Goal: Transaction & Acquisition: Obtain resource

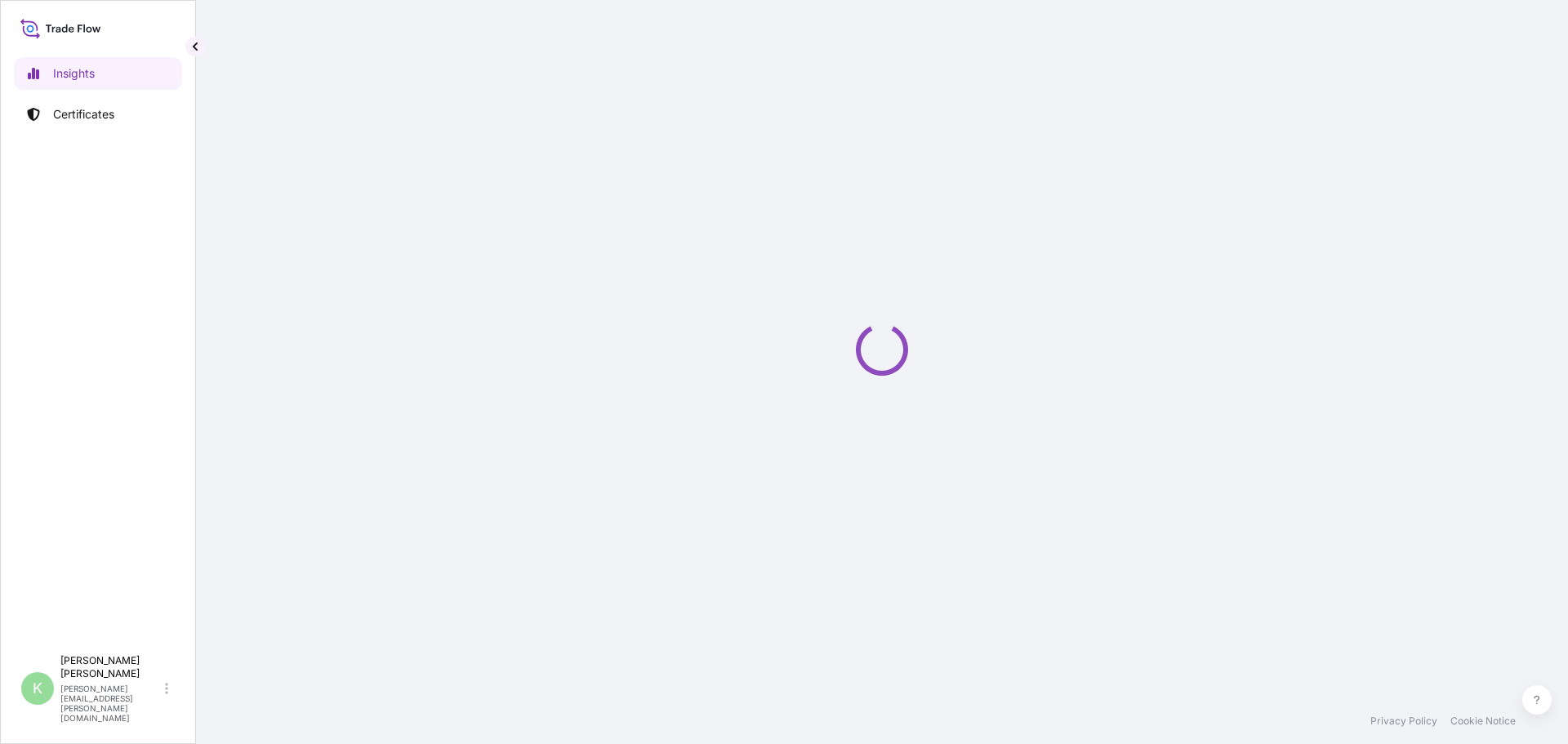
select select "2025"
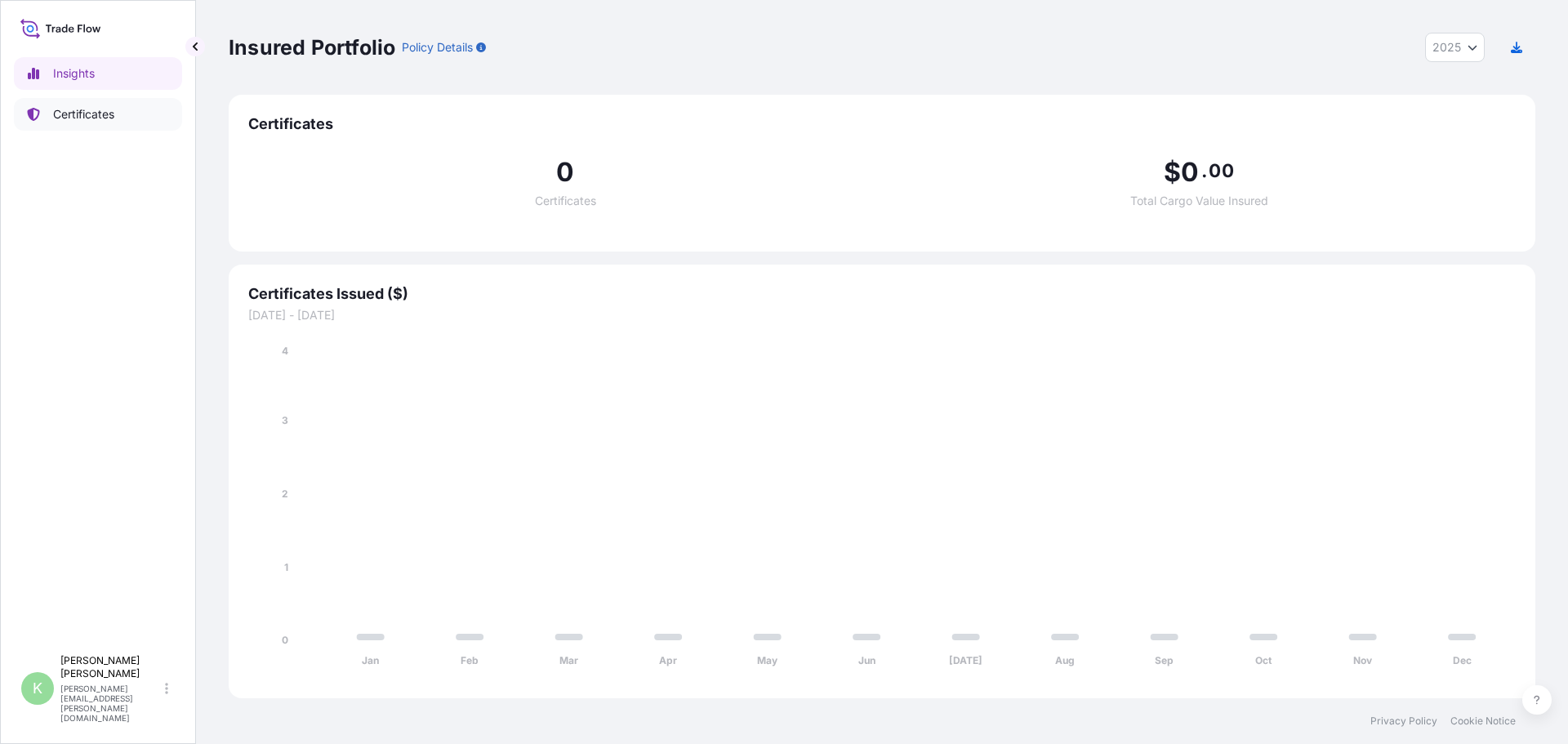
click at [59, 113] on p "Certificates" at bounding box center [84, 114] width 61 height 16
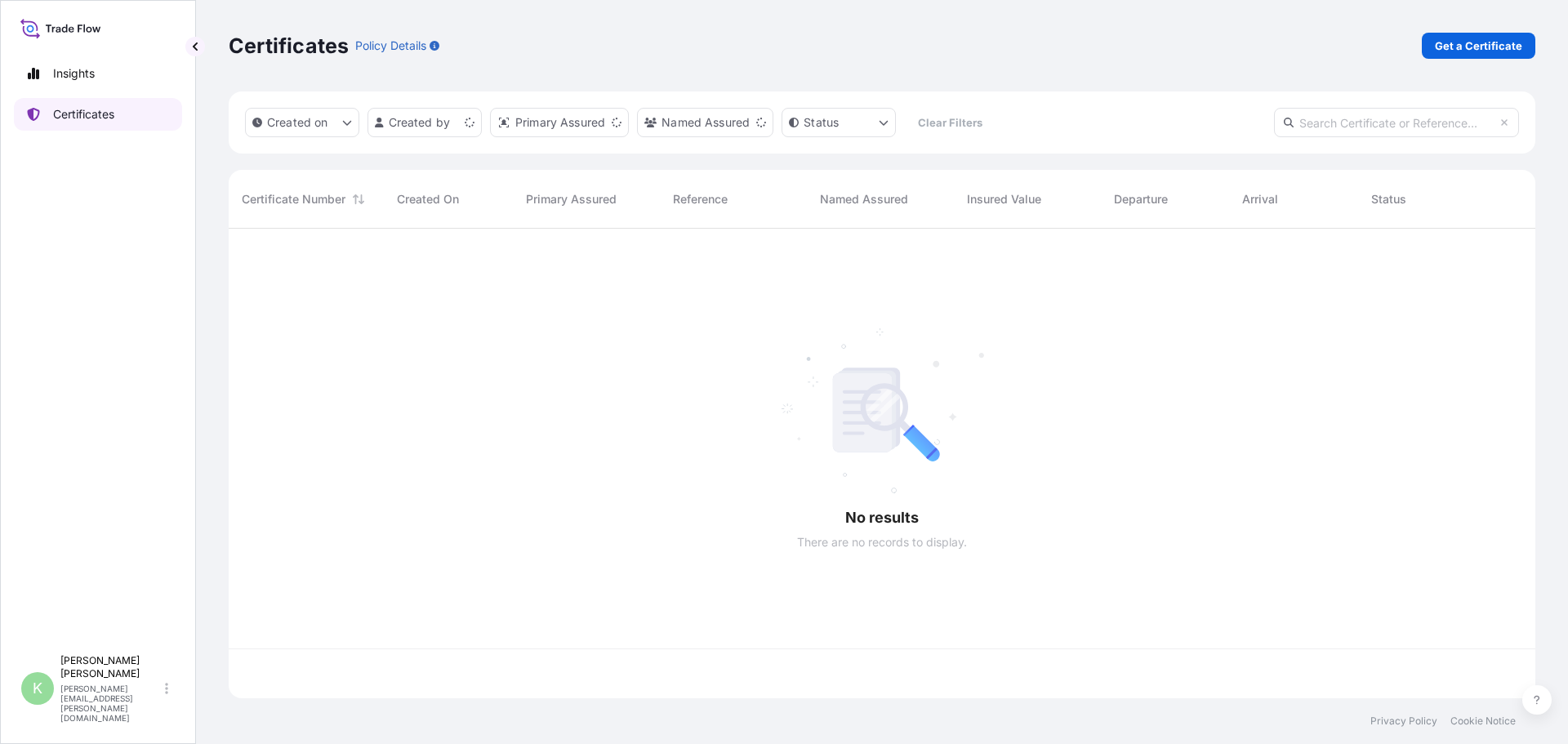
scroll to position [467, 1294]
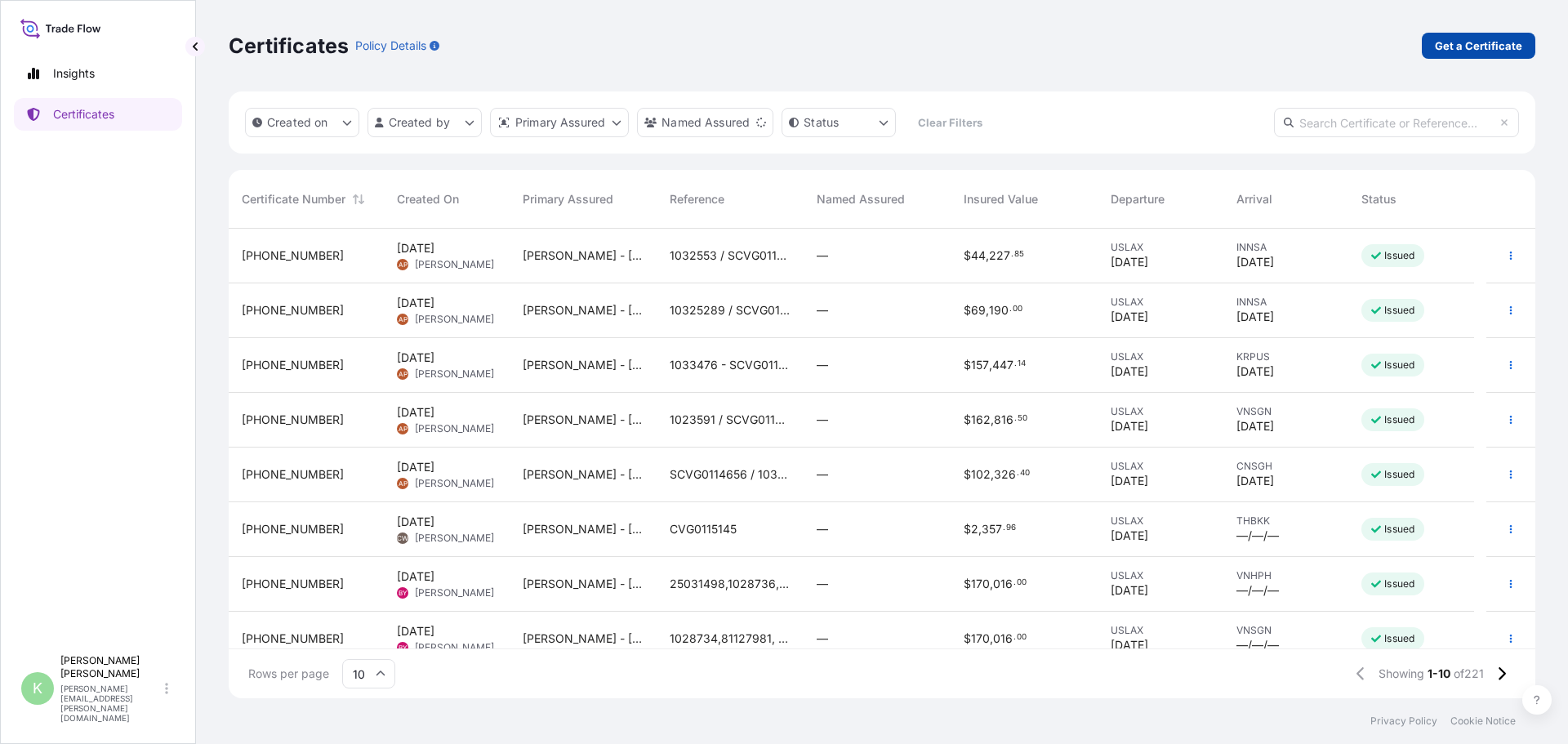
click at [1464, 44] on p "Get a Certificate" at bounding box center [1478, 46] width 87 height 16
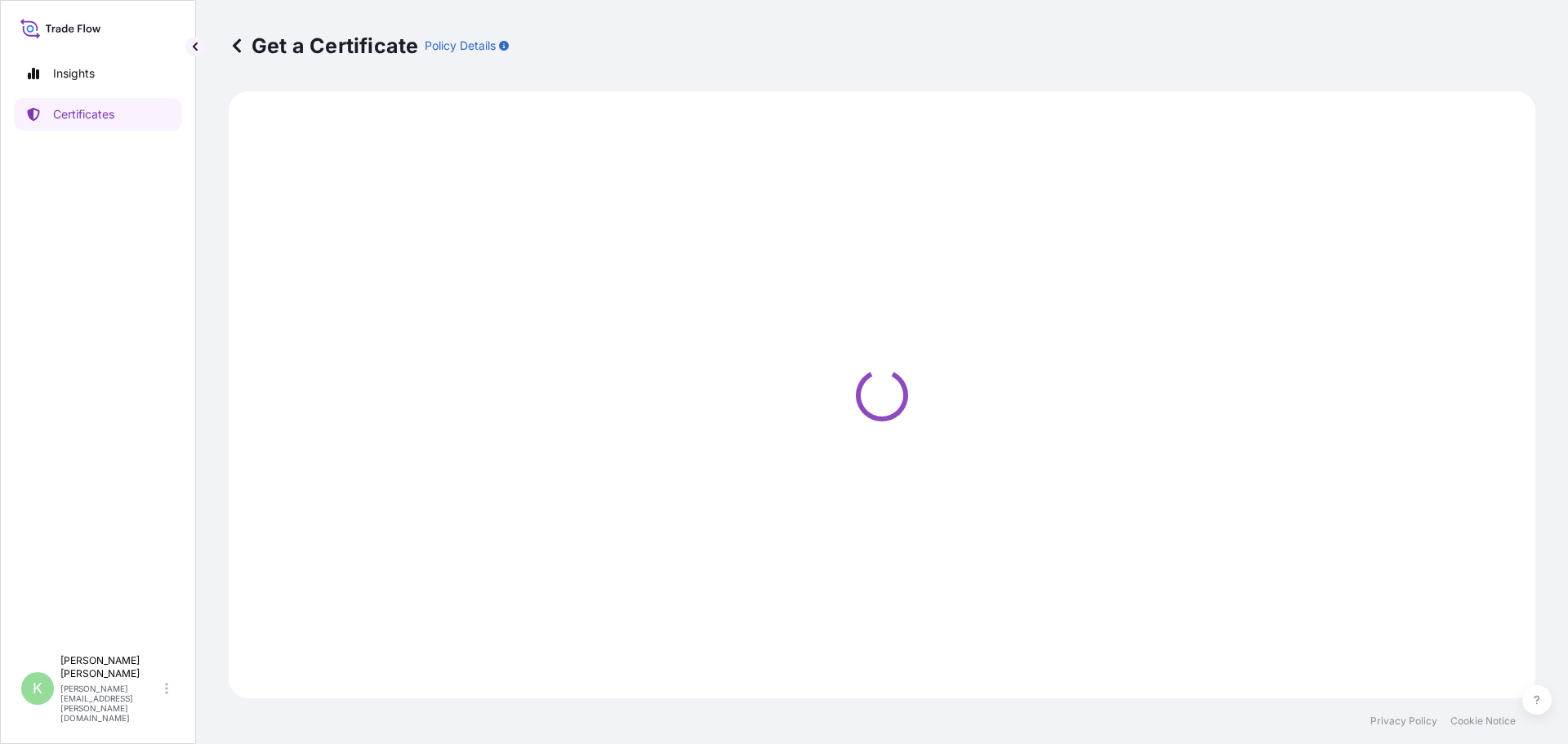
select select "Sea"
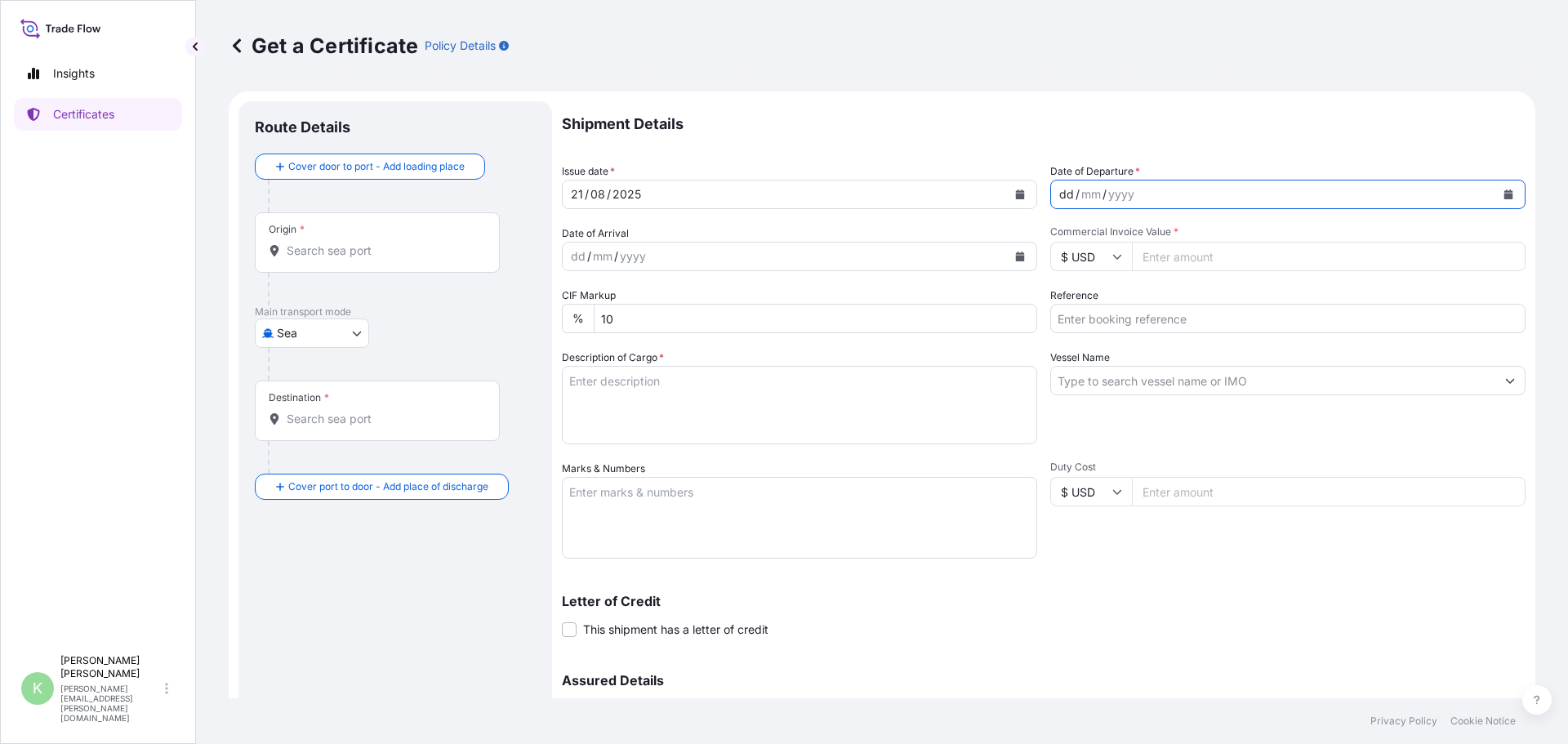
click at [1186, 192] on div "dd / mm / yyyy" at bounding box center [1273, 194] width 444 height 30
click at [1504, 196] on icon "Calendar" at bounding box center [1509, 194] width 9 height 10
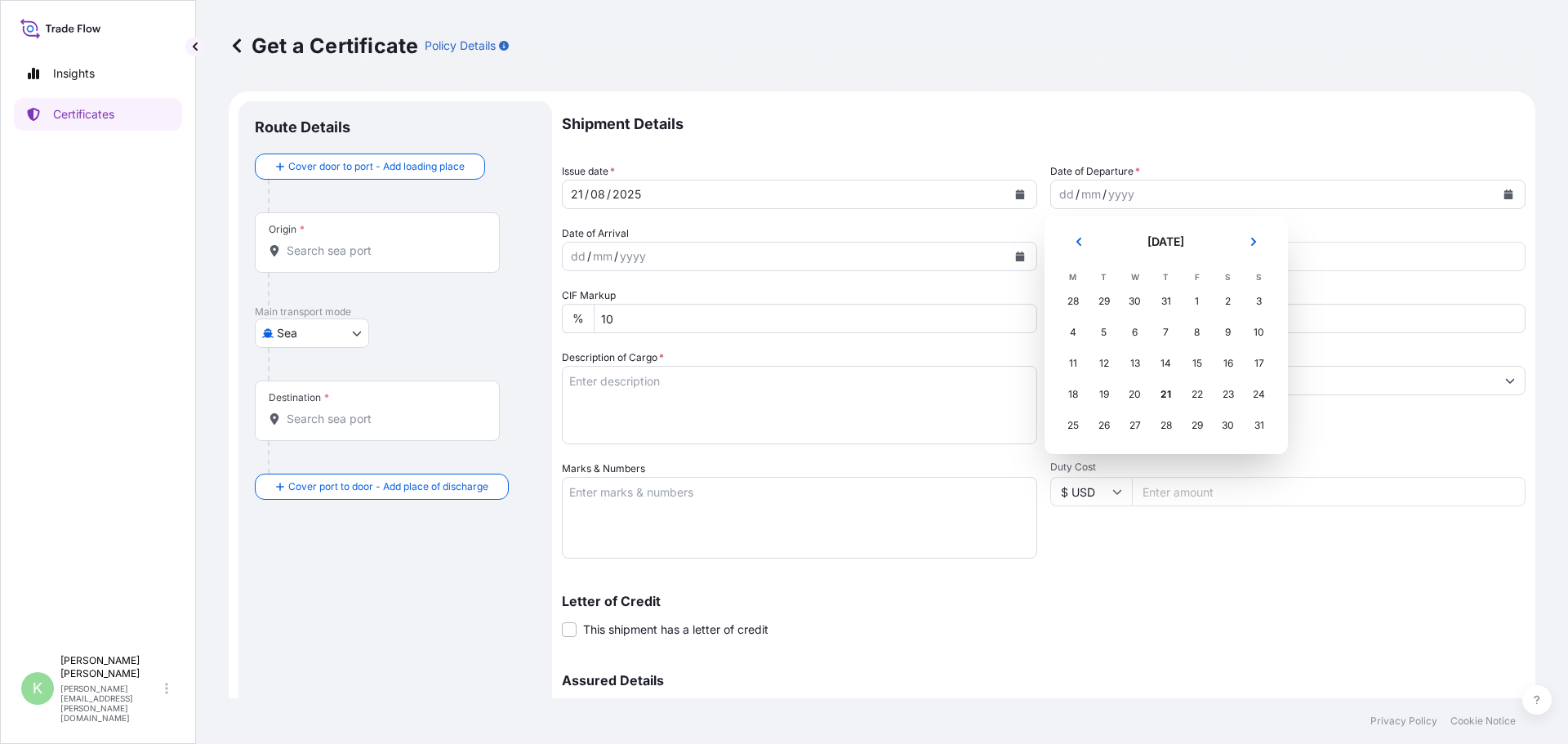
click at [1099, 297] on div "29" at bounding box center [1104, 301] width 30 height 30
click at [1107, 304] on div "29" at bounding box center [1104, 301] width 30 height 30
click at [1081, 243] on icon "Previous" at bounding box center [1078, 241] width 10 height 10
click at [1103, 424] on div "29" at bounding box center [1104, 425] width 30 height 30
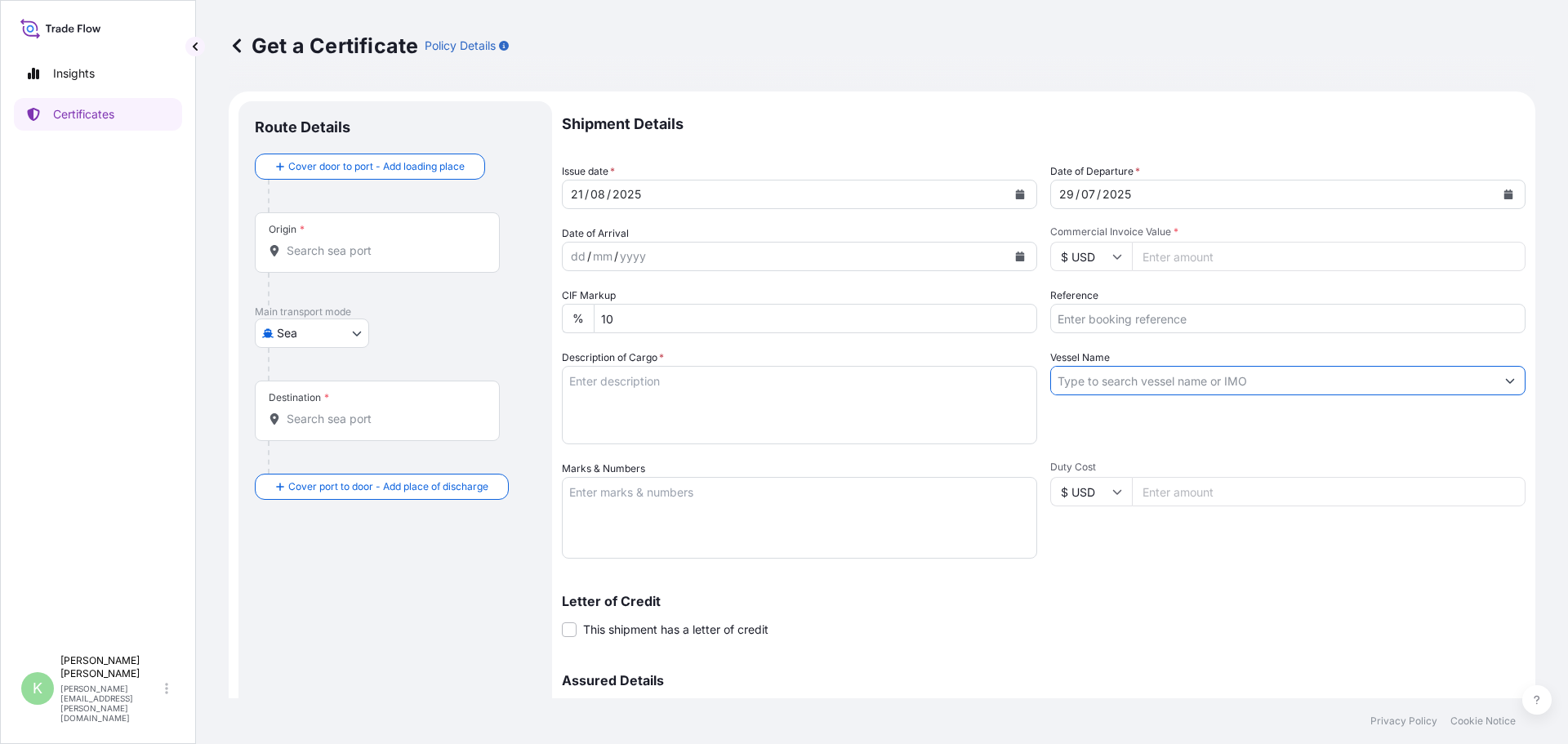
click at [1116, 374] on input "Vessel Name" at bounding box center [1273, 380] width 444 height 30
click at [1262, 377] on input "CMA CGM ORFEO" at bounding box center [1273, 380] width 444 height 30
drag, startPoint x: 1168, startPoint y: 382, endPoint x: 1002, endPoint y: 388, distance: 166.1
click at [1006, 387] on div "Shipment Details Issue date * [DATE] Date of Departure * [DATE] Date of Arrival…" at bounding box center [1044, 458] width 964 height 716
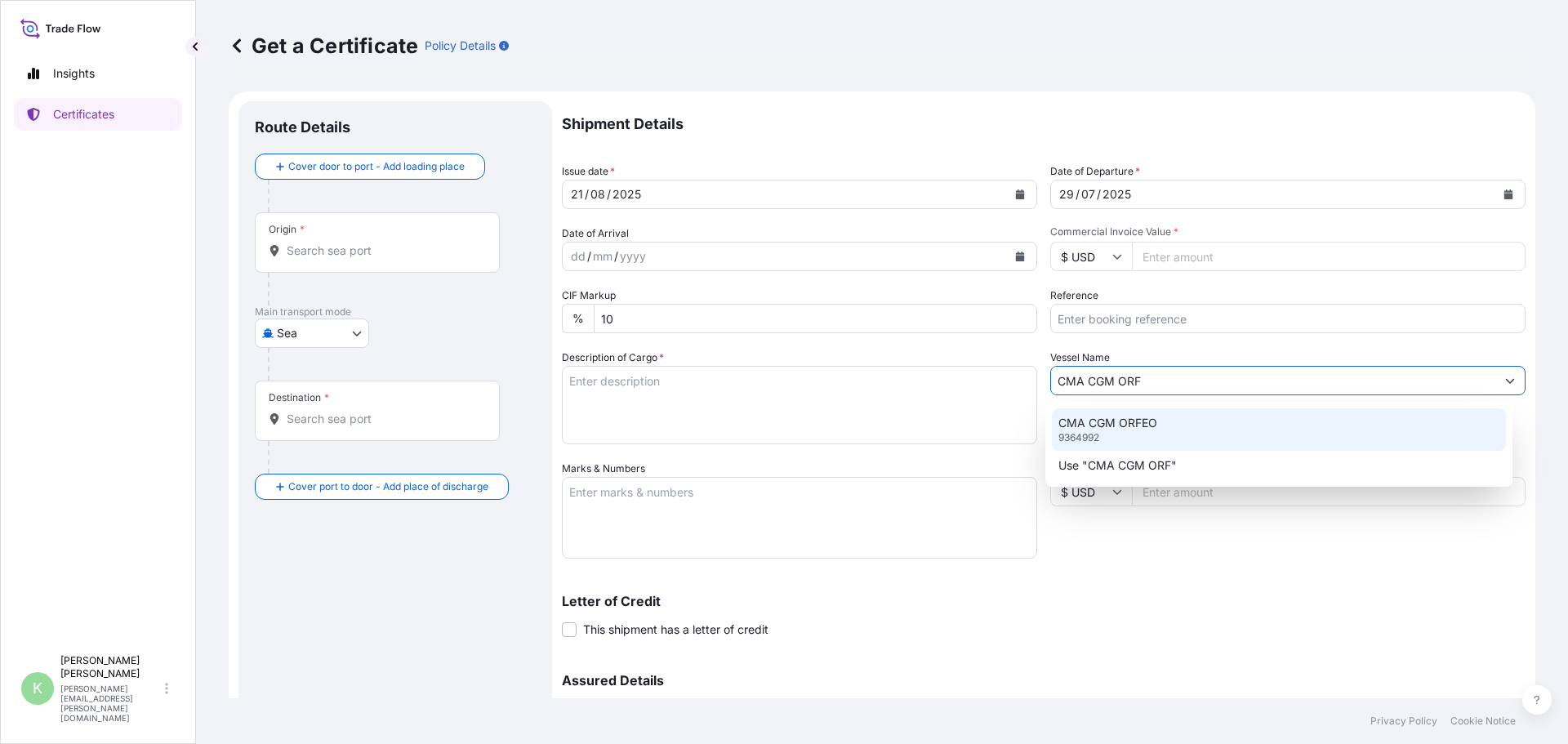
click at [1081, 447] on div "CMA CGM ORFEO 9364992" at bounding box center [1279, 429] width 455 height 42
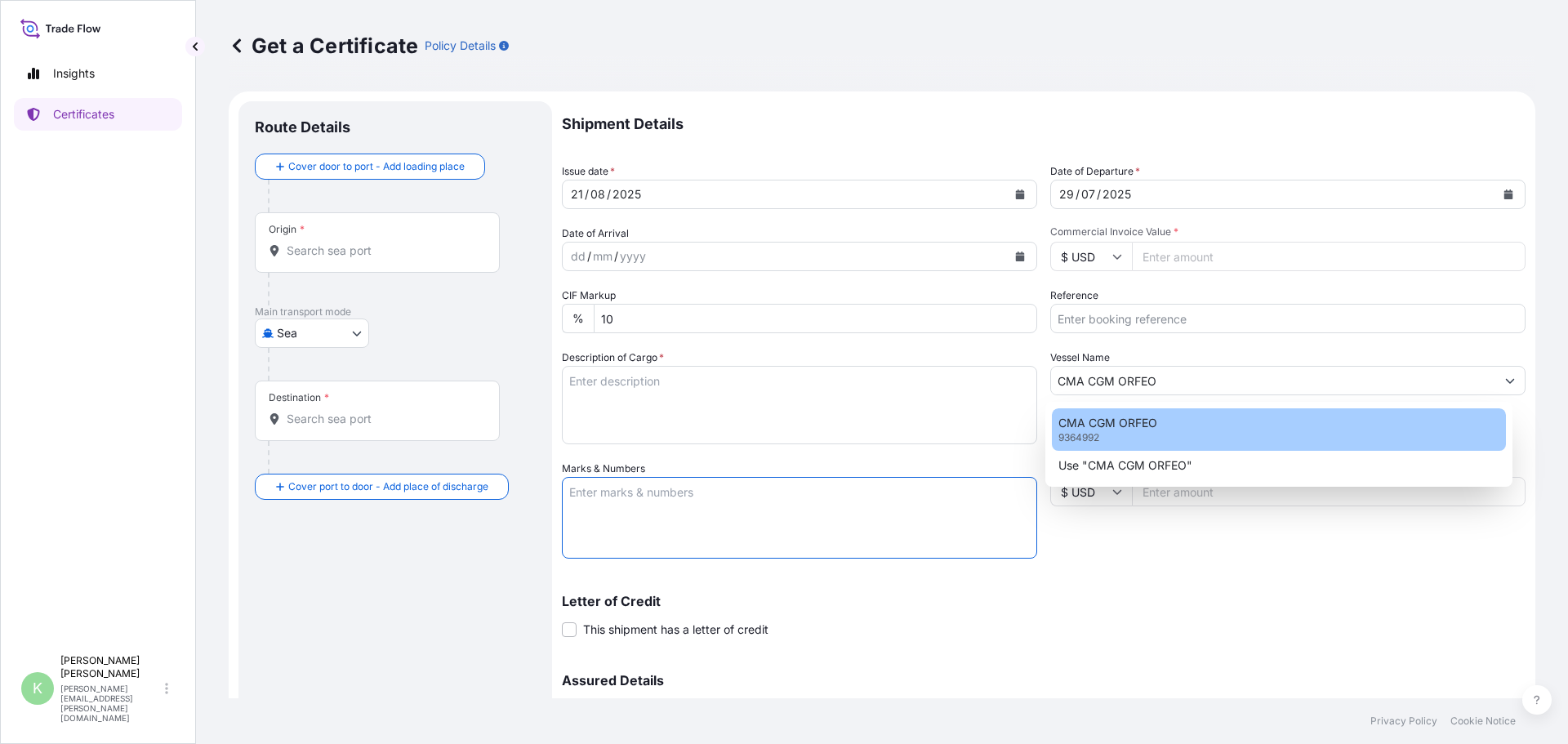
click at [1107, 433] on div "CMA CGM ORFEO 9364992" at bounding box center [1279, 429] width 455 height 42
type input "CMA CGM ORFEO9364992"
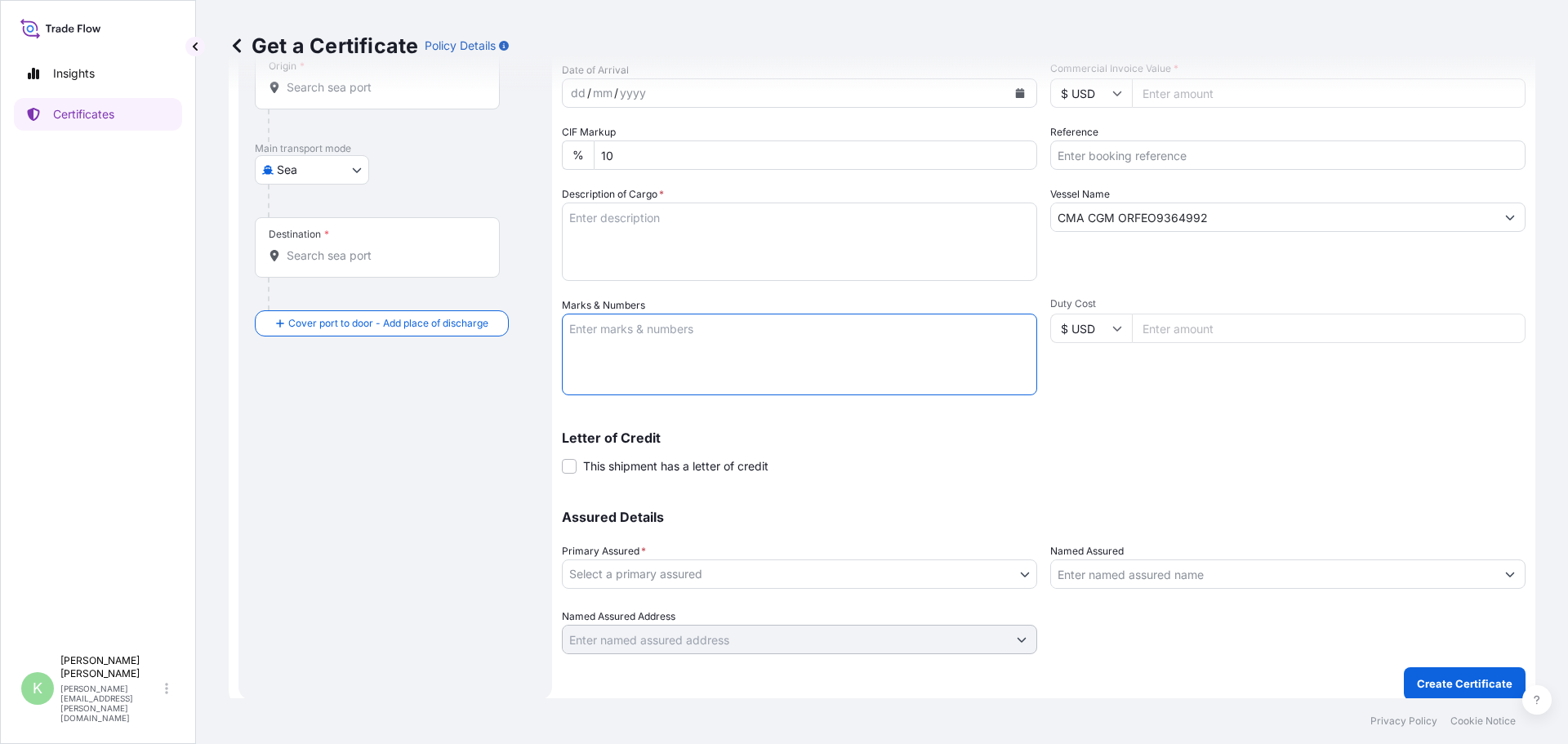
scroll to position [175, 0]
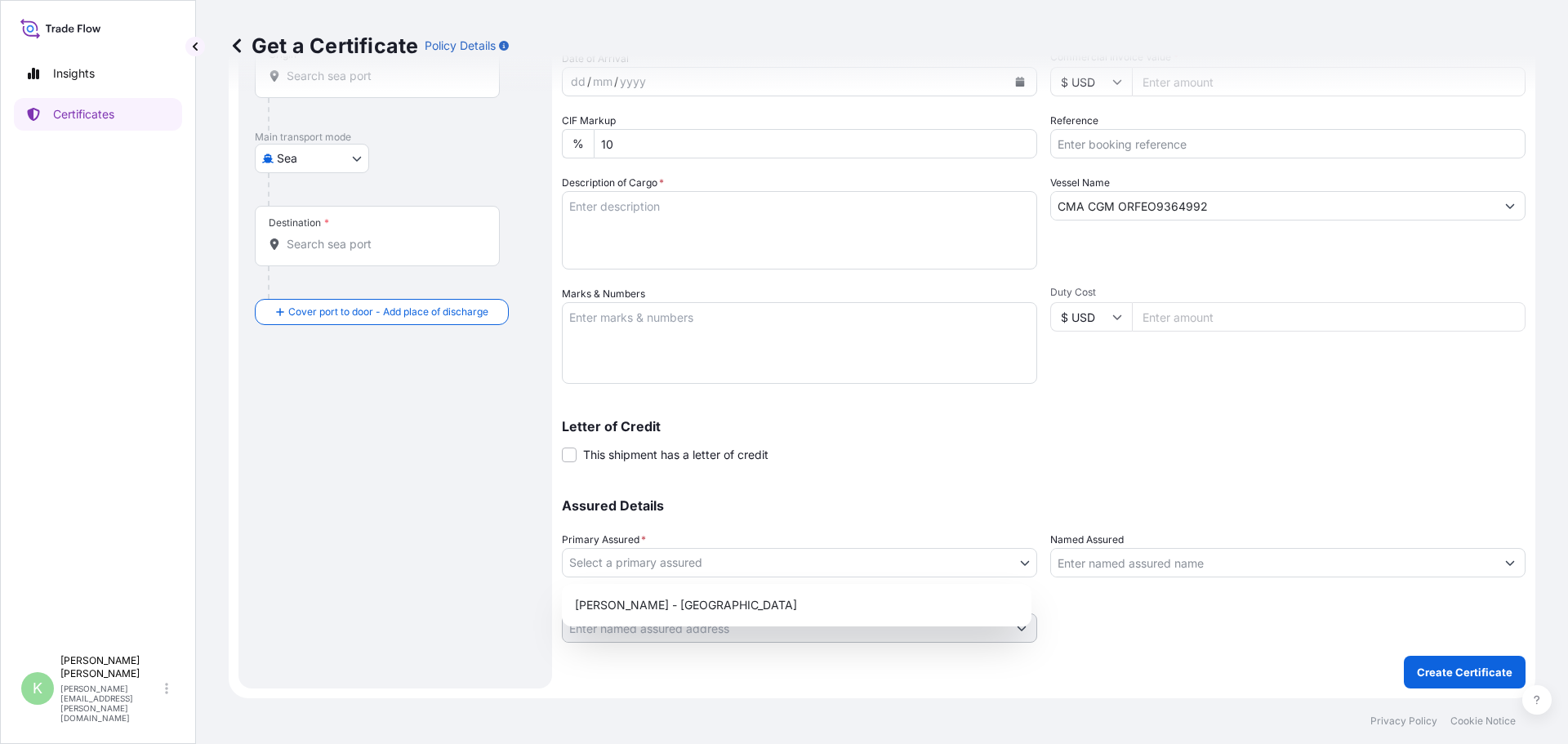
click at [1002, 560] on body "Insights Certificates K [PERSON_NAME] [PERSON_NAME][EMAIL_ADDRESS][PERSON_NAME]…" at bounding box center [784, 372] width 1568 height 744
click at [630, 607] on div "[PERSON_NAME] - [GEOGRAPHIC_DATA]" at bounding box center [796, 605] width 457 height 30
select select "31650"
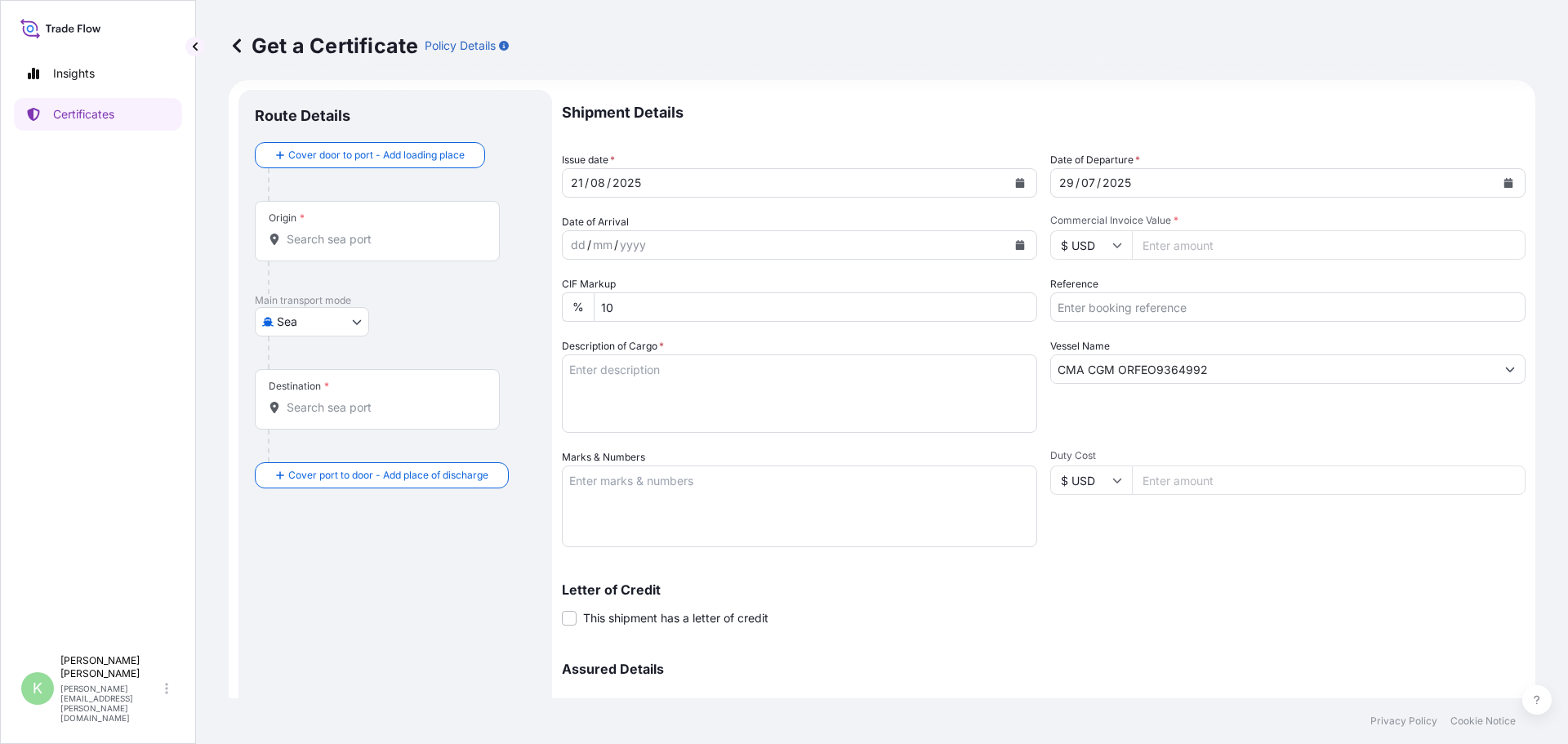
scroll to position [0, 0]
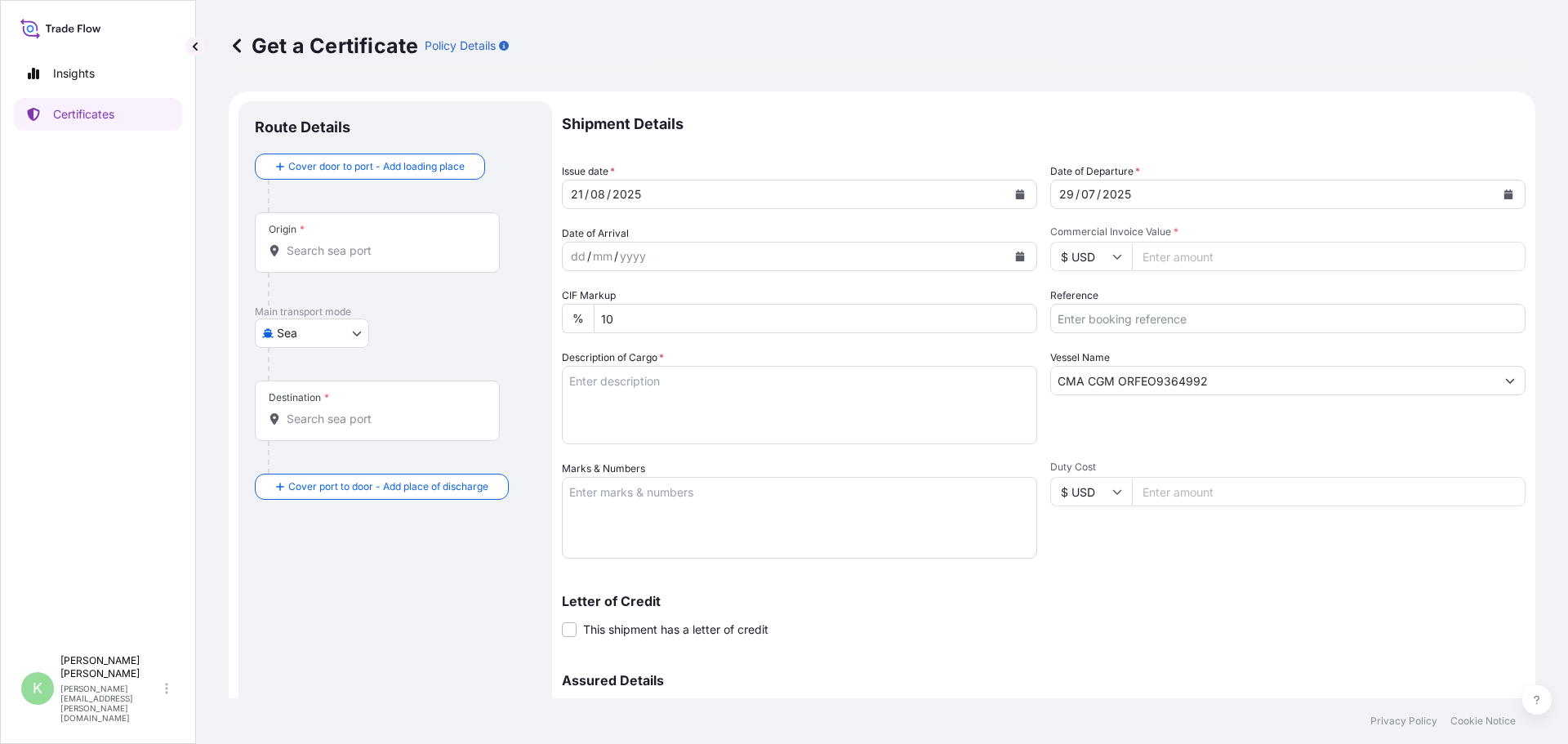
click at [358, 251] on input "Origin *" at bounding box center [383, 250] width 193 height 16
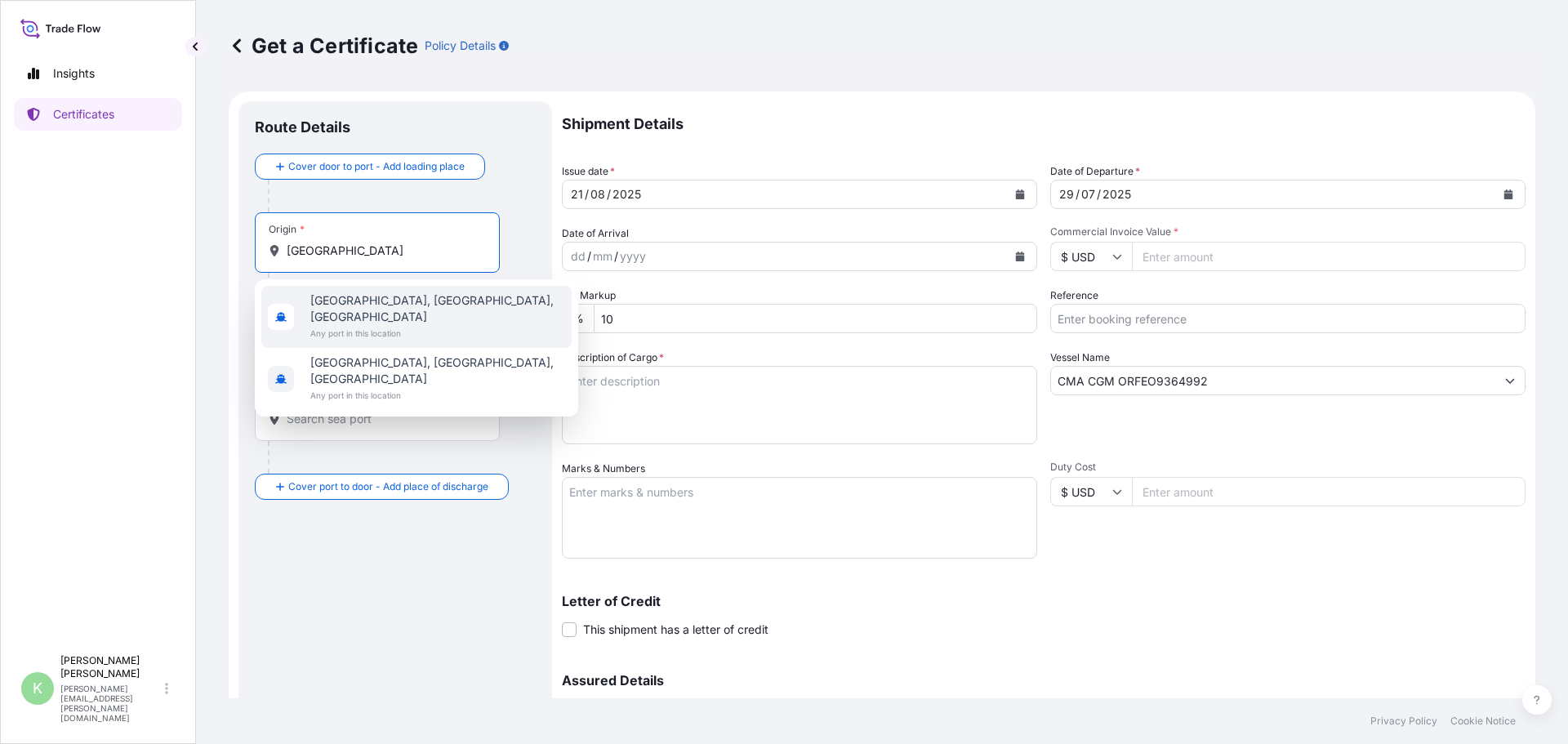
click at [340, 307] on span "[GEOGRAPHIC_DATA], [GEOGRAPHIC_DATA], [GEOGRAPHIC_DATA]" at bounding box center [438, 309] width 255 height 32
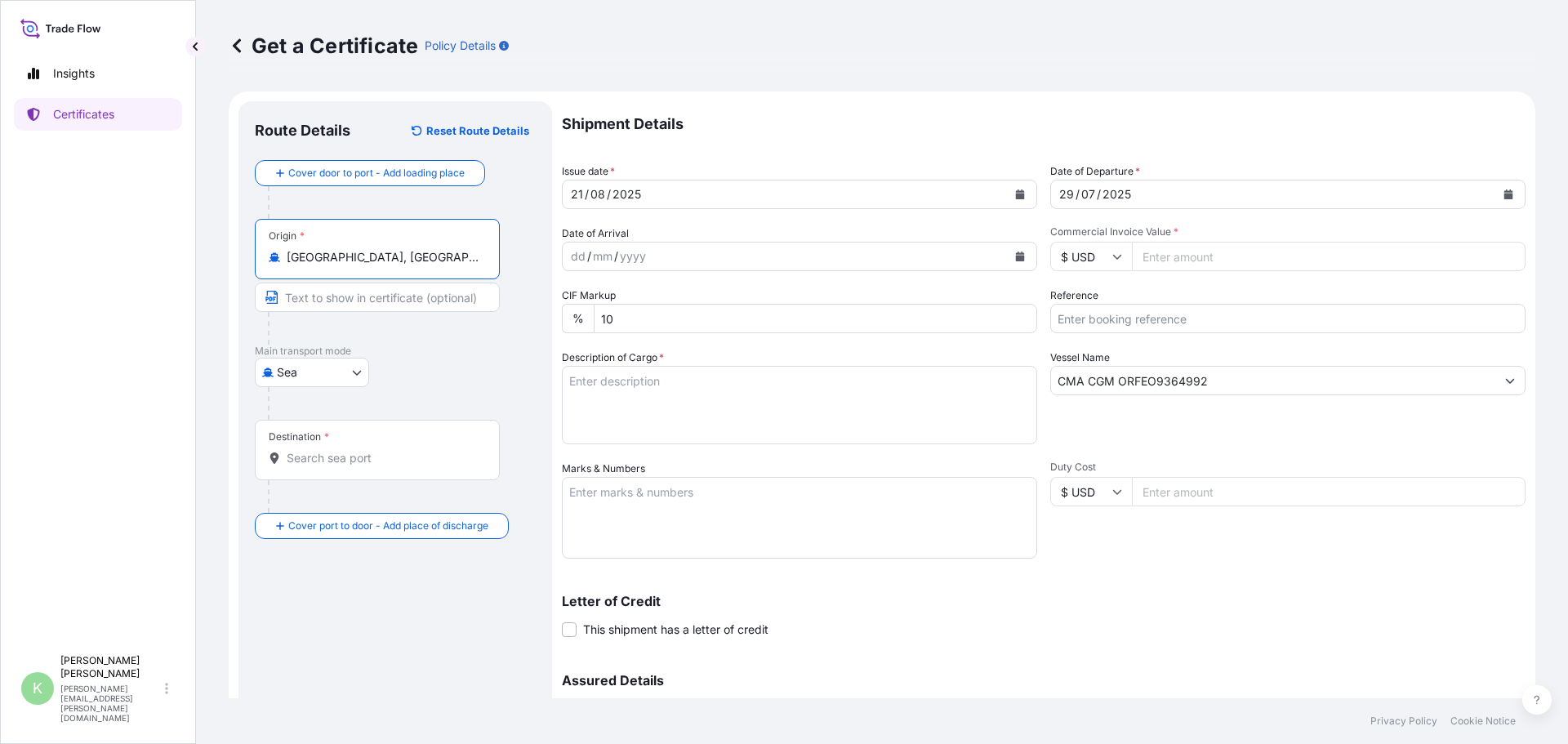
type input "[GEOGRAPHIC_DATA], [GEOGRAPHIC_DATA], [GEOGRAPHIC_DATA]"
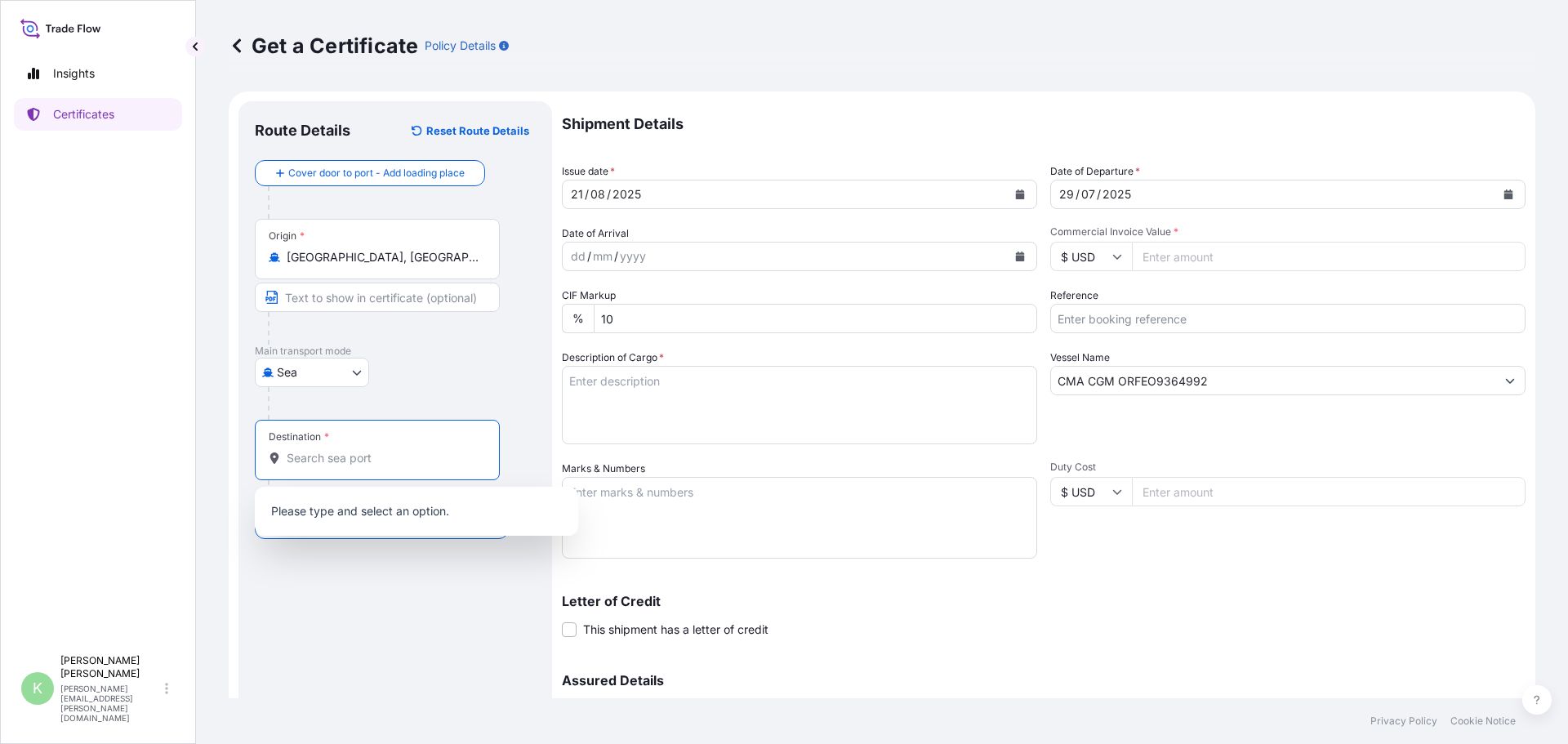
click at [330, 462] on input "Destination *" at bounding box center [383, 458] width 193 height 16
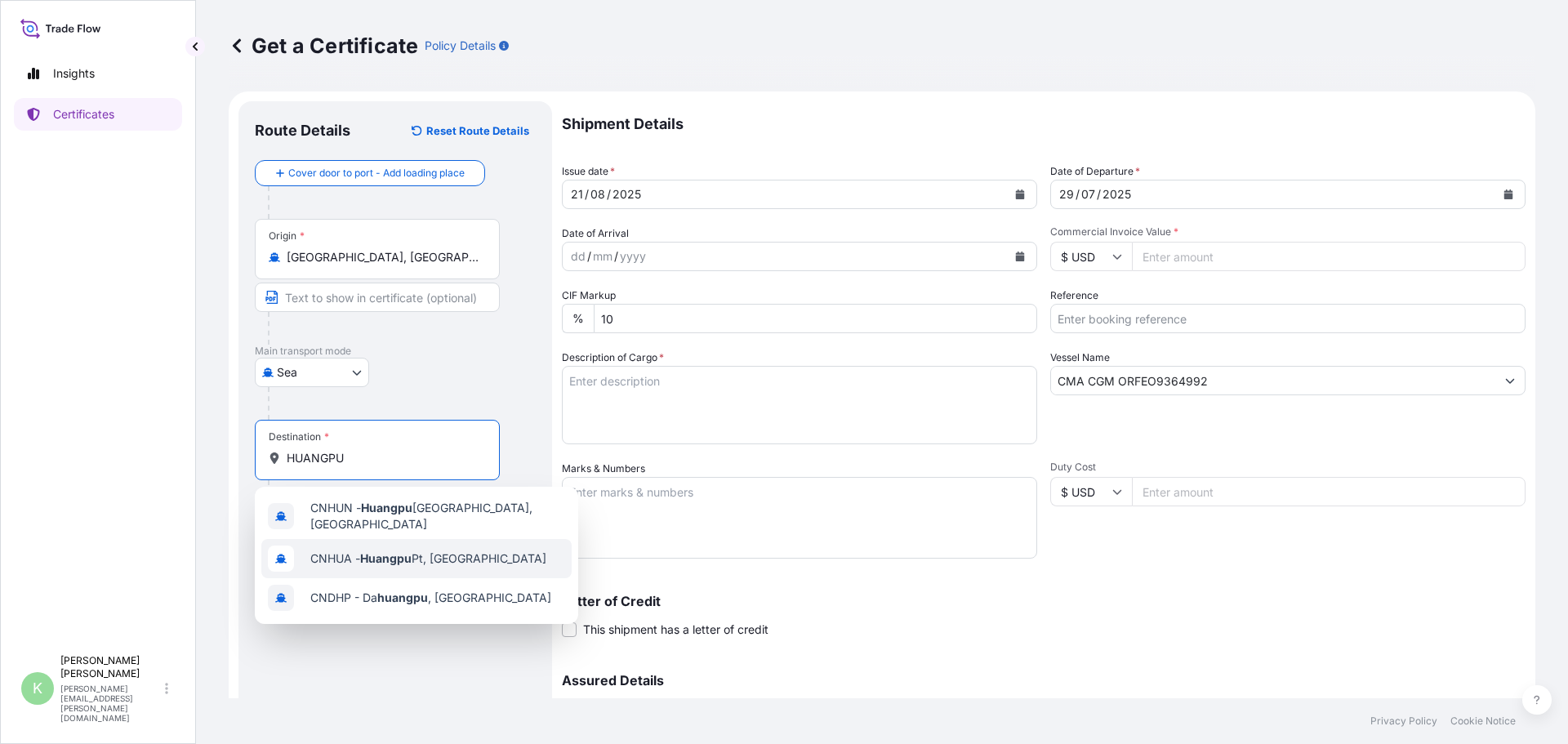
click at [318, 550] on span "CNHUA - Huangpu Pt, [GEOGRAPHIC_DATA]" at bounding box center [429, 558] width 236 height 16
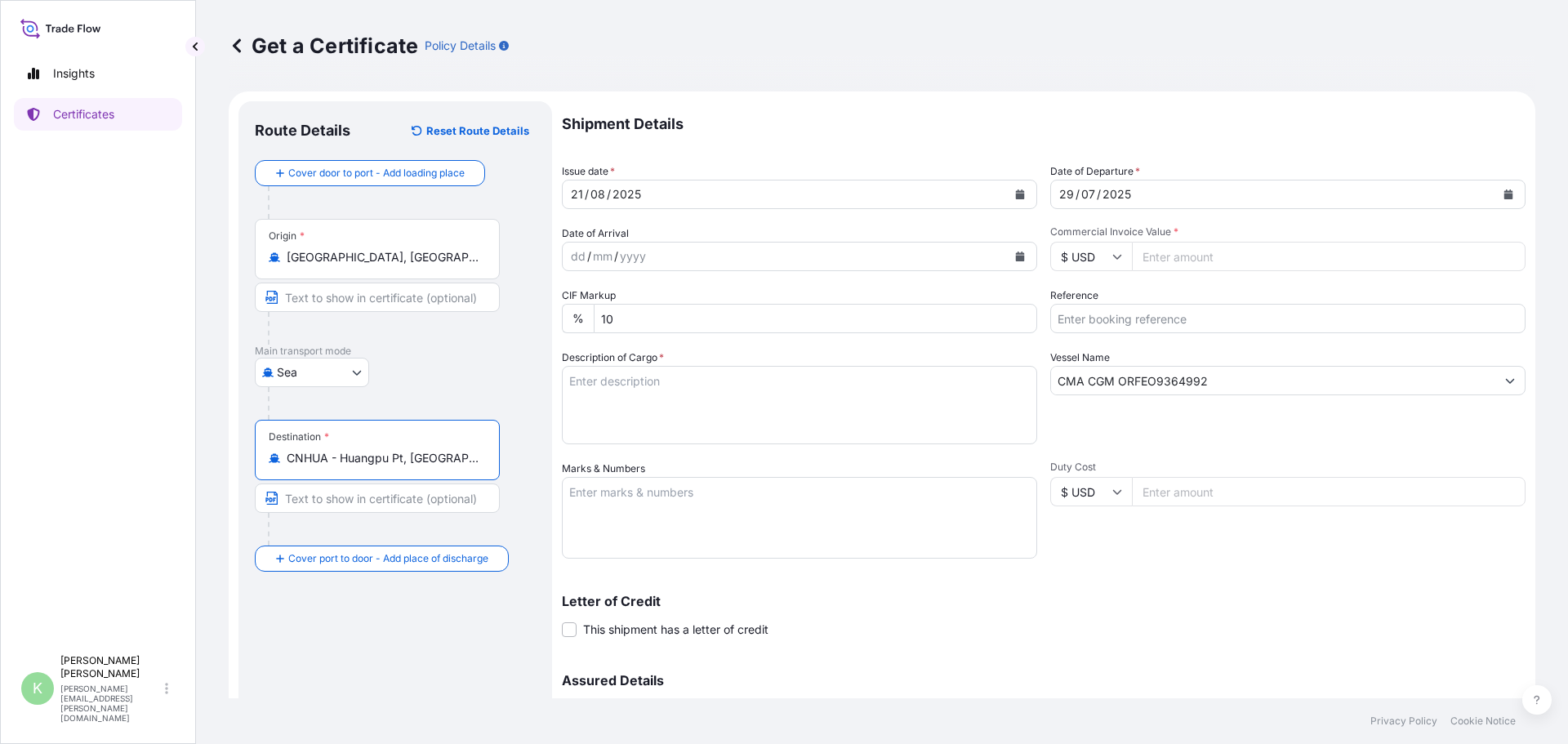
type input "CNHUA - Huangpu Pt, [GEOGRAPHIC_DATA]"
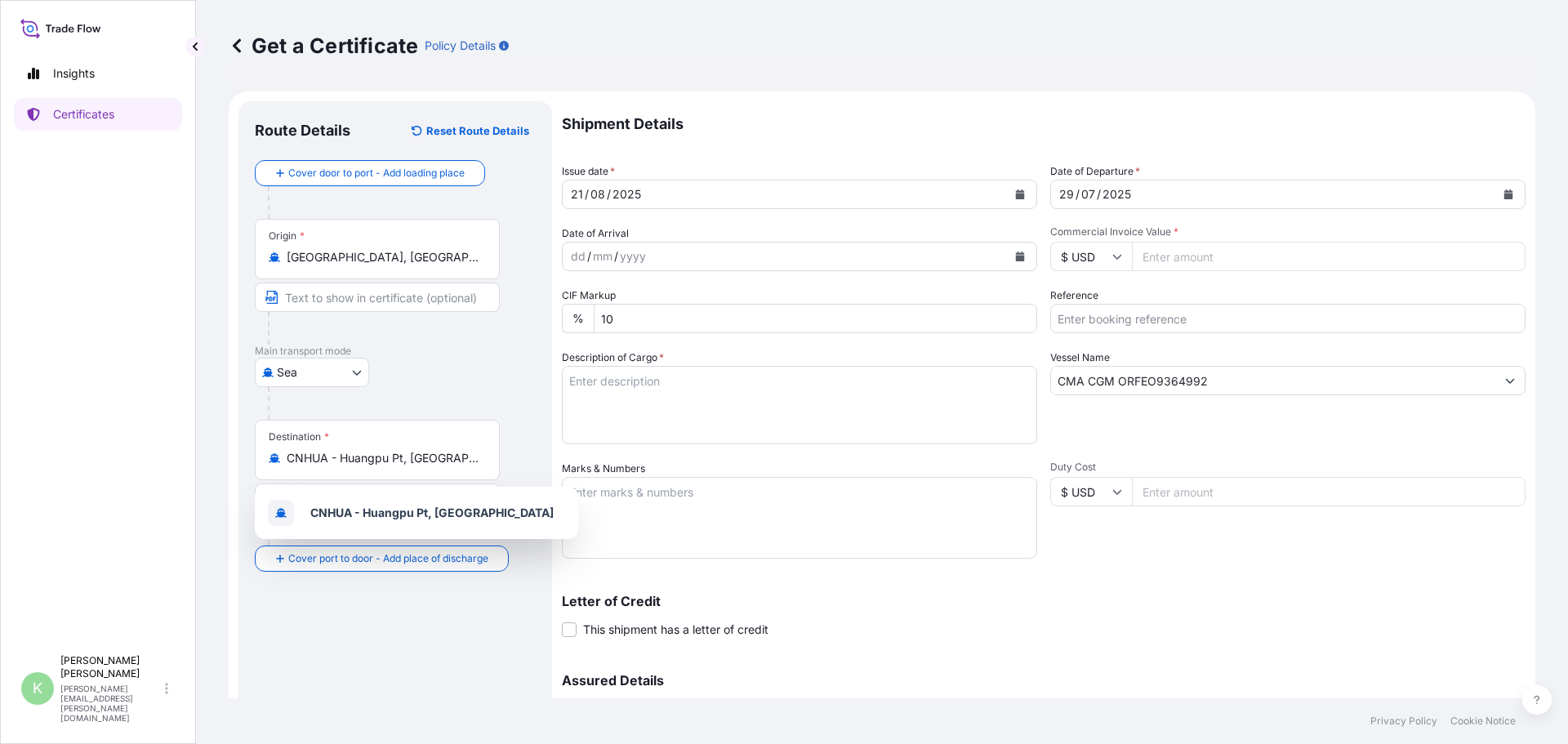
click at [1218, 256] on input "Commercial Invoice Value *" at bounding box center [1328, 256] width 394 height 30
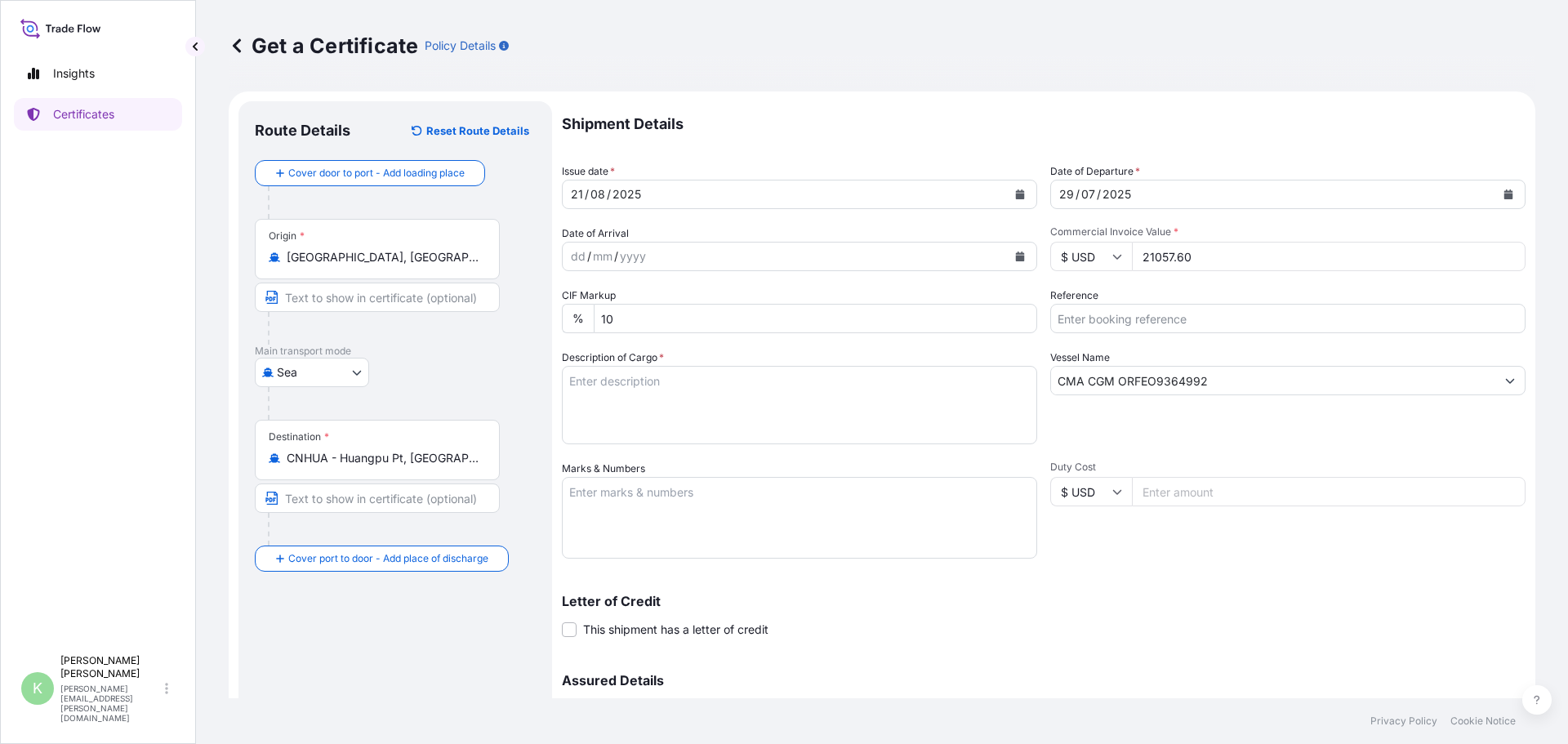
type input "21057.60"
click at [1195, 315] on input "Reference" at bounding box center [1288, 318] width 476 height 30
type input "1031100/81128523/POCH2025051601/SCVG0114464"
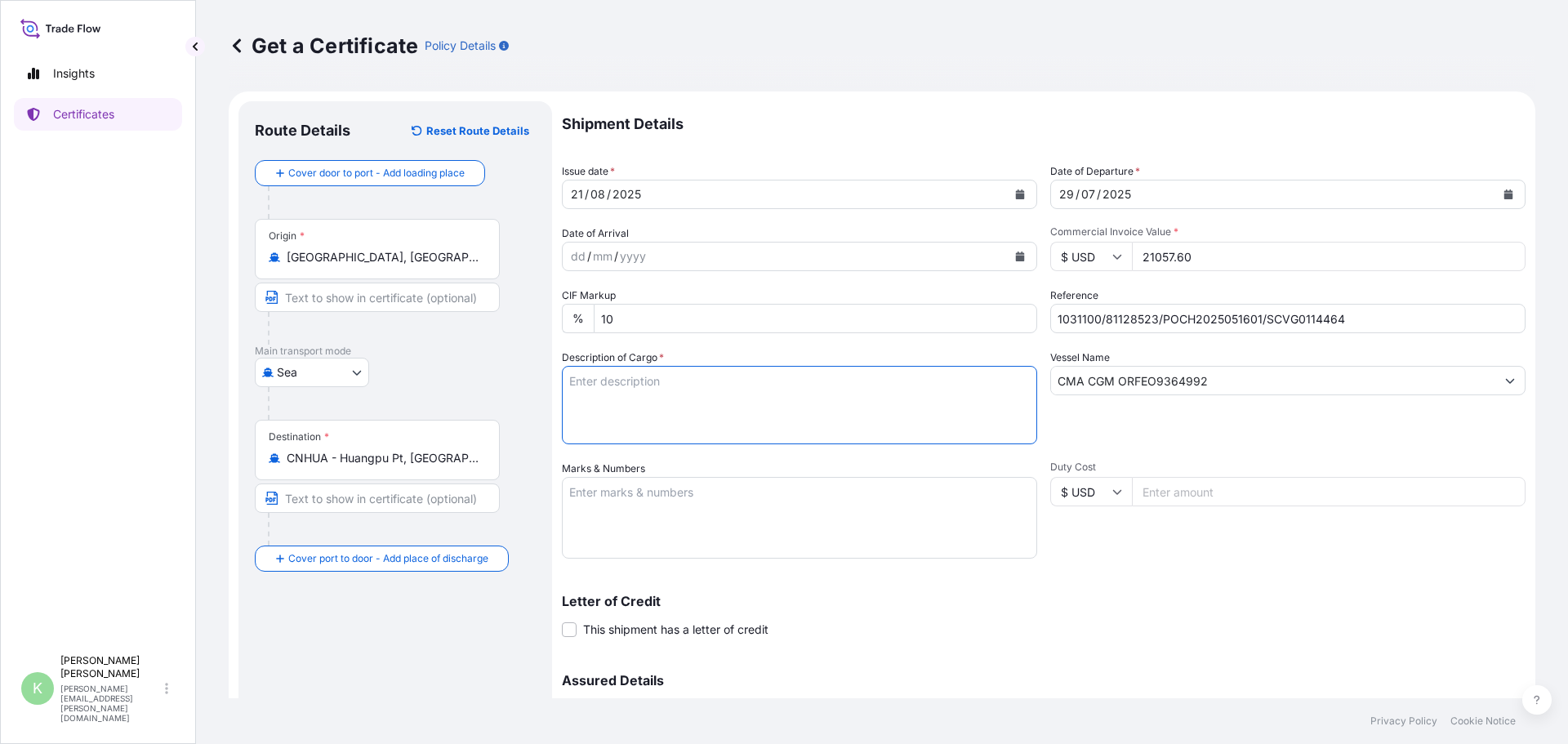
click at [706, 377] on textarea "Description of Cargo *" at bounding box center [800, 404] width 476 height 78
click at [806, 378] on textarea "Description of Cargo *" at bounding box center [800, 404] width 476 height 78
paste textarea "30 drums of net 214kg each on 10 Heat Treated Pallets. Vol: 1 x 20’ FCL from [G…"
type textarea "30 drums of net 214kg each on 10 Heat Treated Pallets. Vol: 1 x 20’ FCL from [G…"
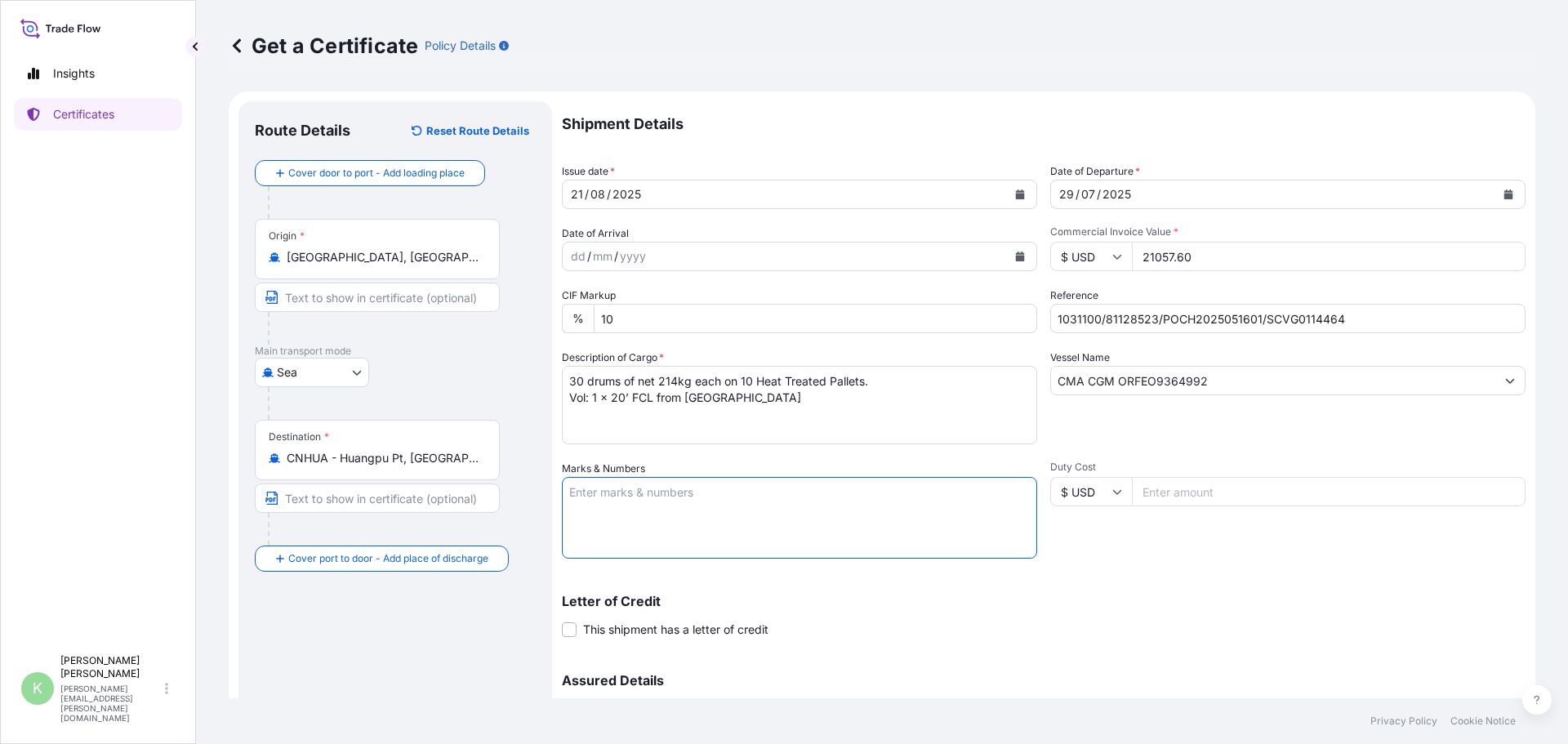
click at [575, 494] on textarea "Marks & Numbers" at bounding box center [800, 518] width 476 height 82
paste textarea "Jiangsu Chuanhan Chemical Co., LTD P/[GEOGRAPHIC_DATA]"
type textarea "Jiangsu Chuanhan Chemical Co., LTD P/[GEOGRAPHIC_DATA]"
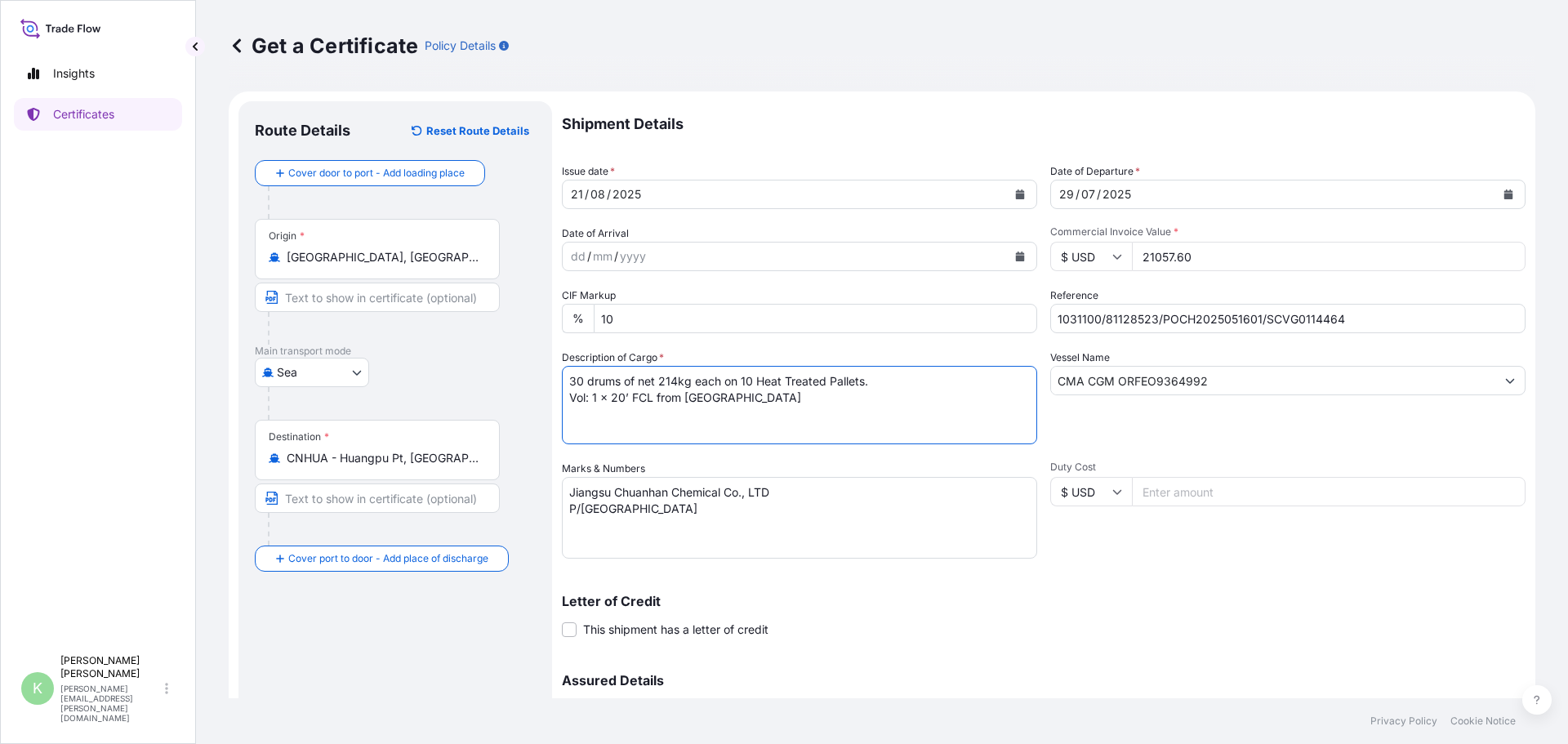
click at [894, 413] on textarea "30 drums of net 214kg each on 10 Heat Treated Pallets. Vol: 1 x 20’ FCL from [G…" at bounding box center [800, 404] width 476 height 78
click at [875, 398] on textarea "30 drums of net 214kg each on 10 Heat Treated Pallets. Vol: 1 x 20’ FCL from [G…" at bounding box center [800, 404] width 476 height 78
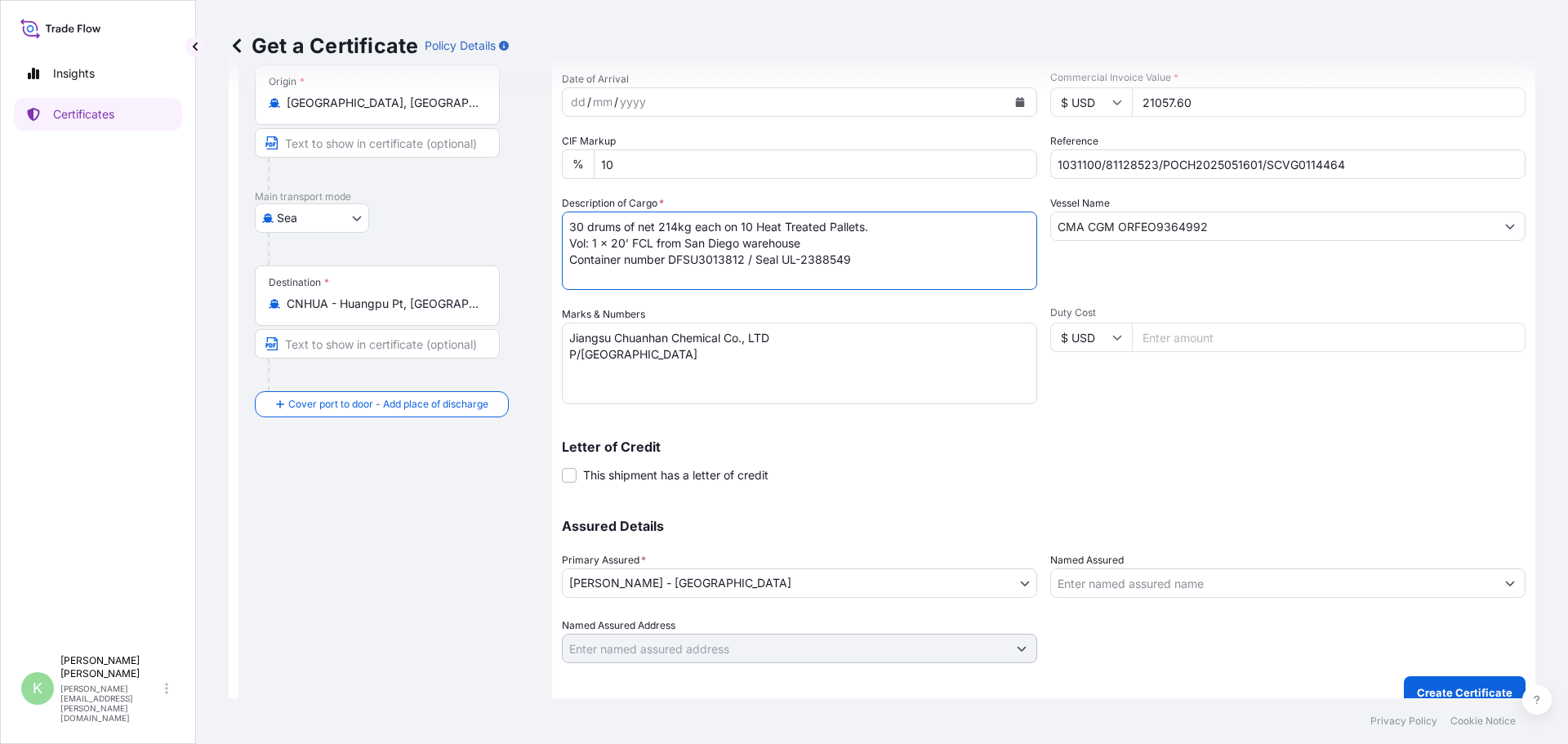
scroll to position [175, 0]
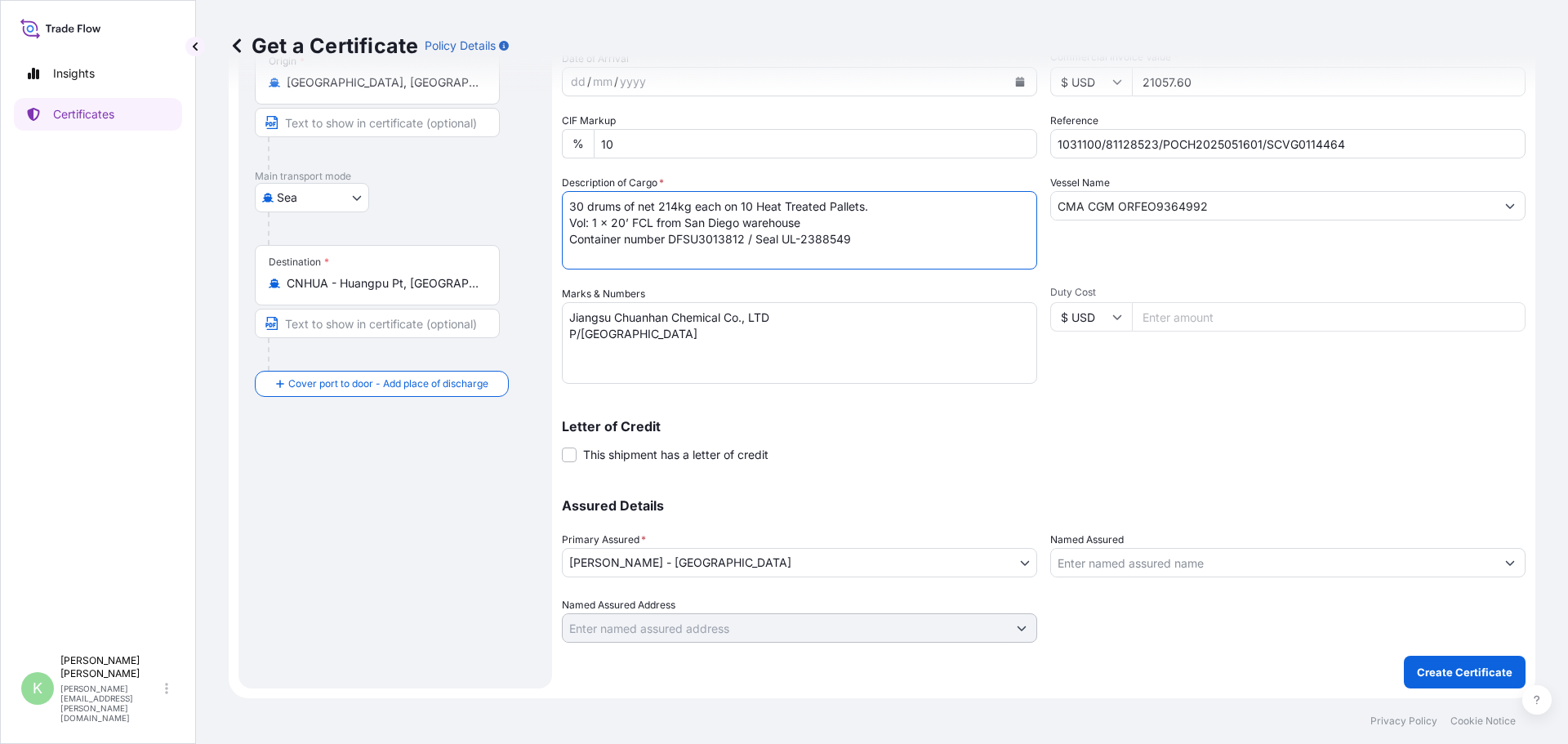
type textarea "30 drums of net 214kg each on 10 Heat Treated Pallets. Vol: 1 x 20’ FCL from Sa…"
click at [1417, 672] on p "Create Certificate" at bounding box center [1464, 672] width 95 height 16
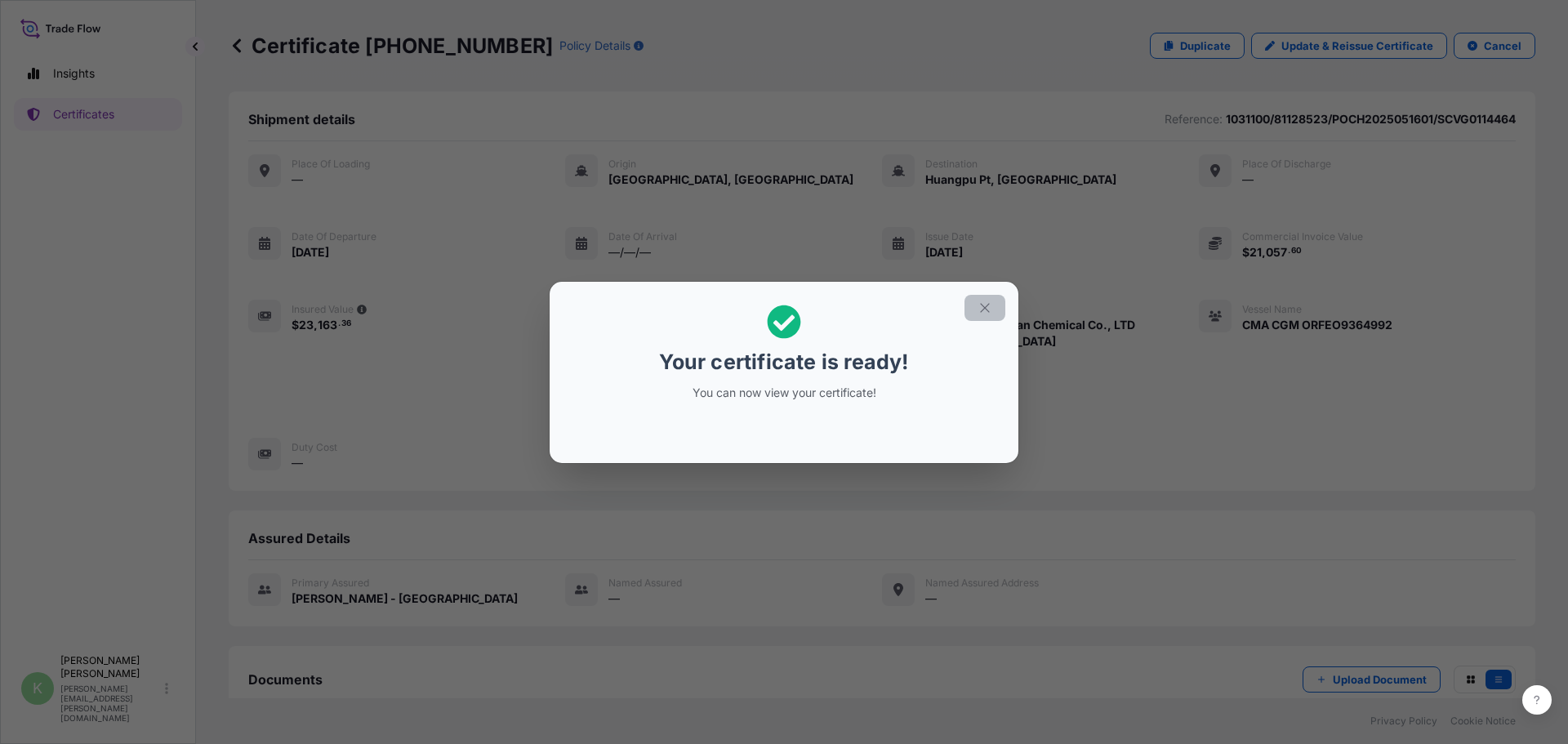
click at [985, 304] on icon "button" at bounding box center [984, 308] width 14 height 14
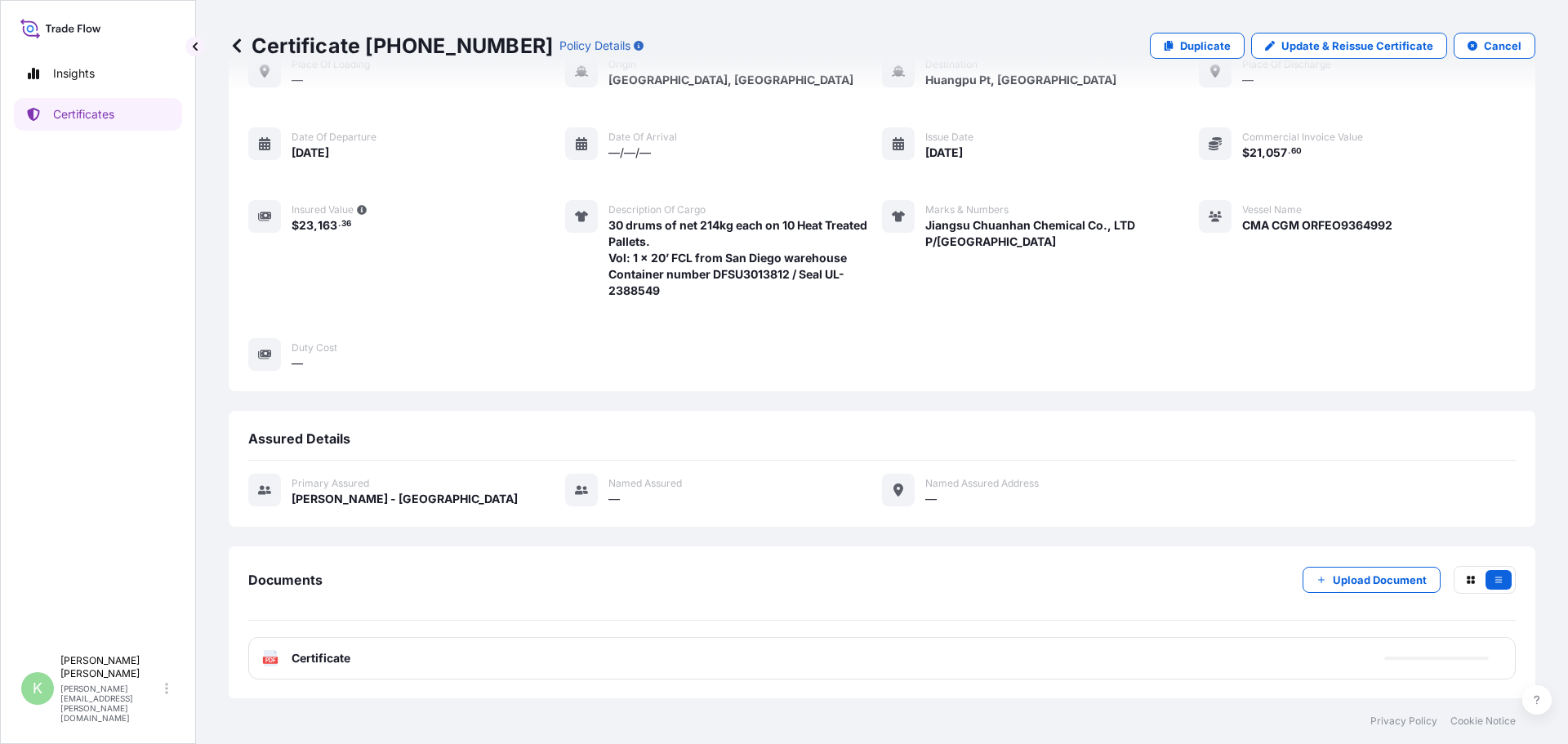
scroll to position [101, 0]
click at [268, 657] on text "PDF" at bounding box center [271, 659] width 11 height 5
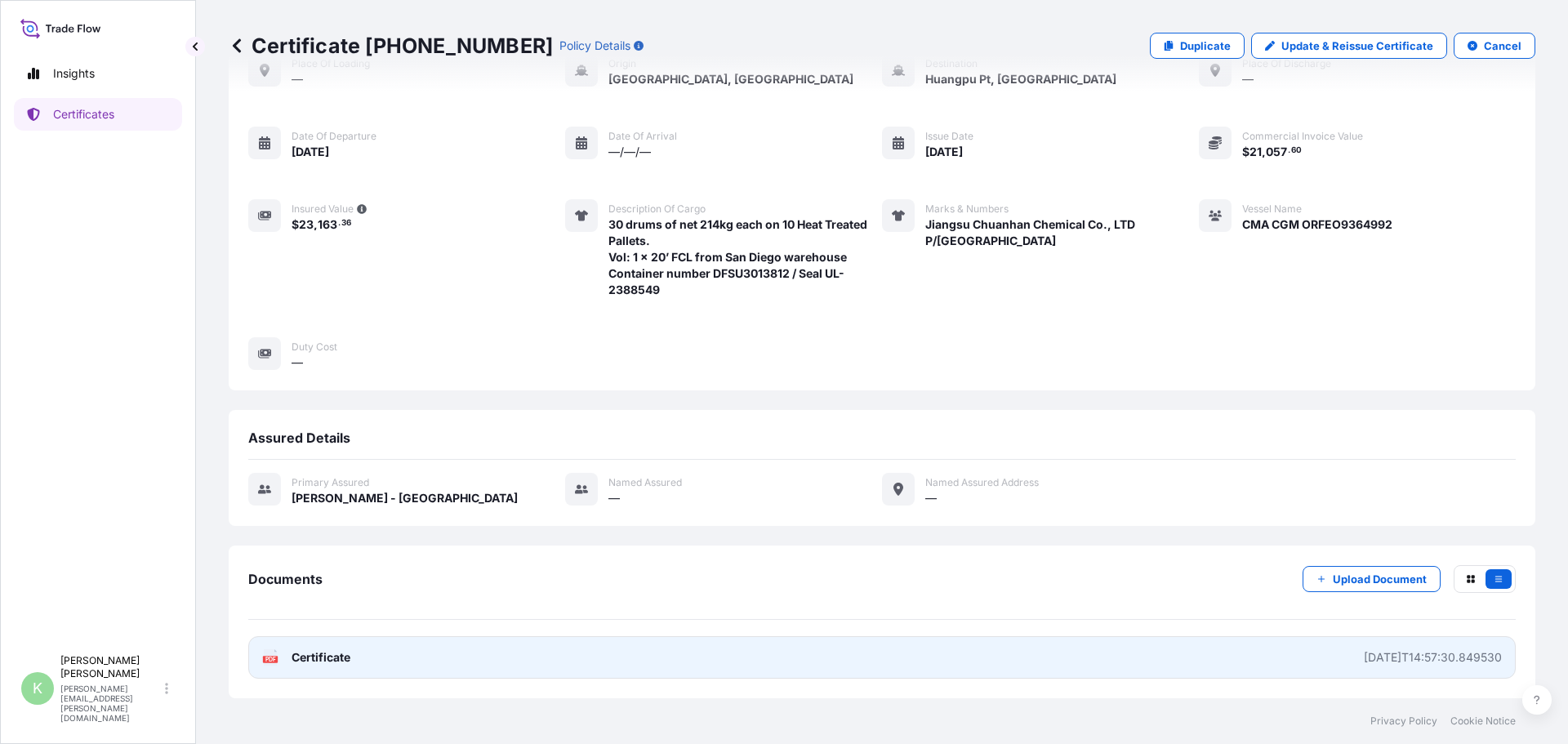
click at [270, 659] on text "PDF" at bounding box center [271, 659] width 11 height 5
